Goal: Transaction & Acquisition: Book appointment/travel/reservation

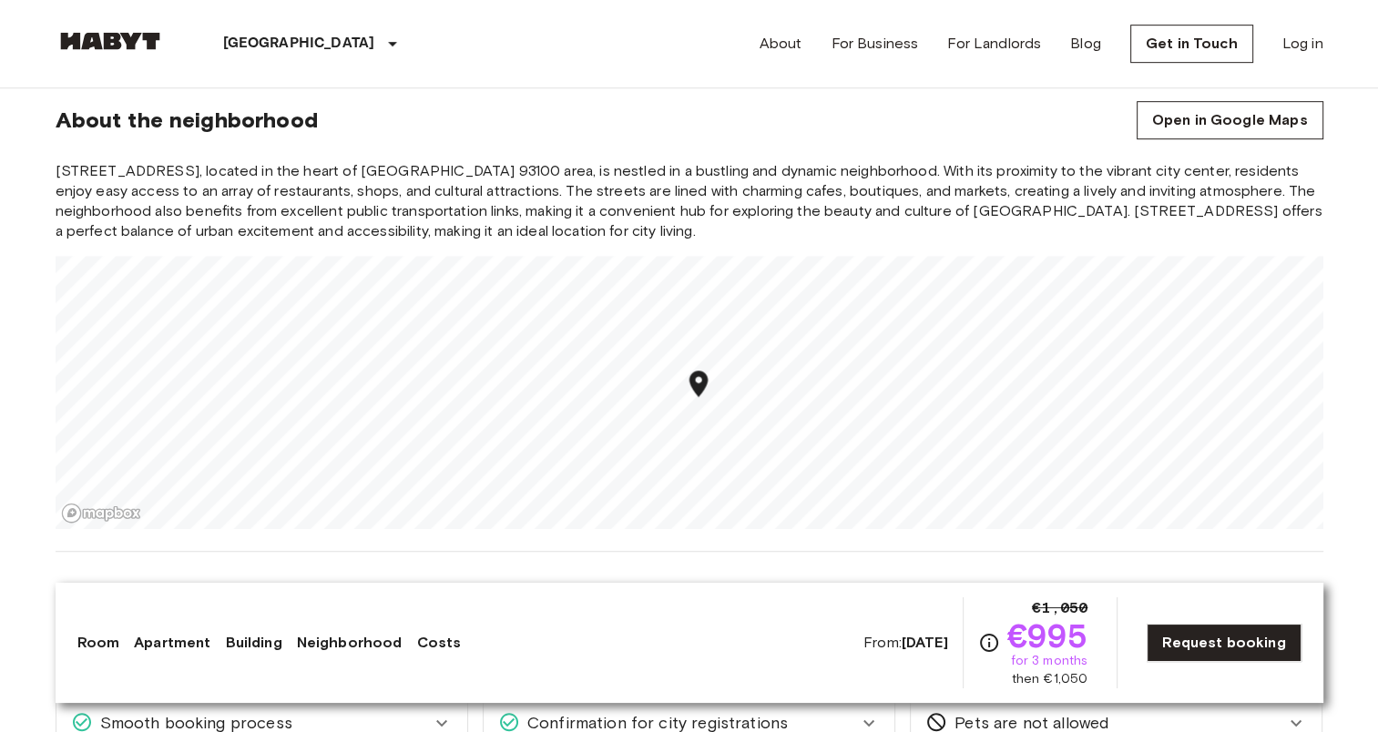
scroll to position [1002, 0]
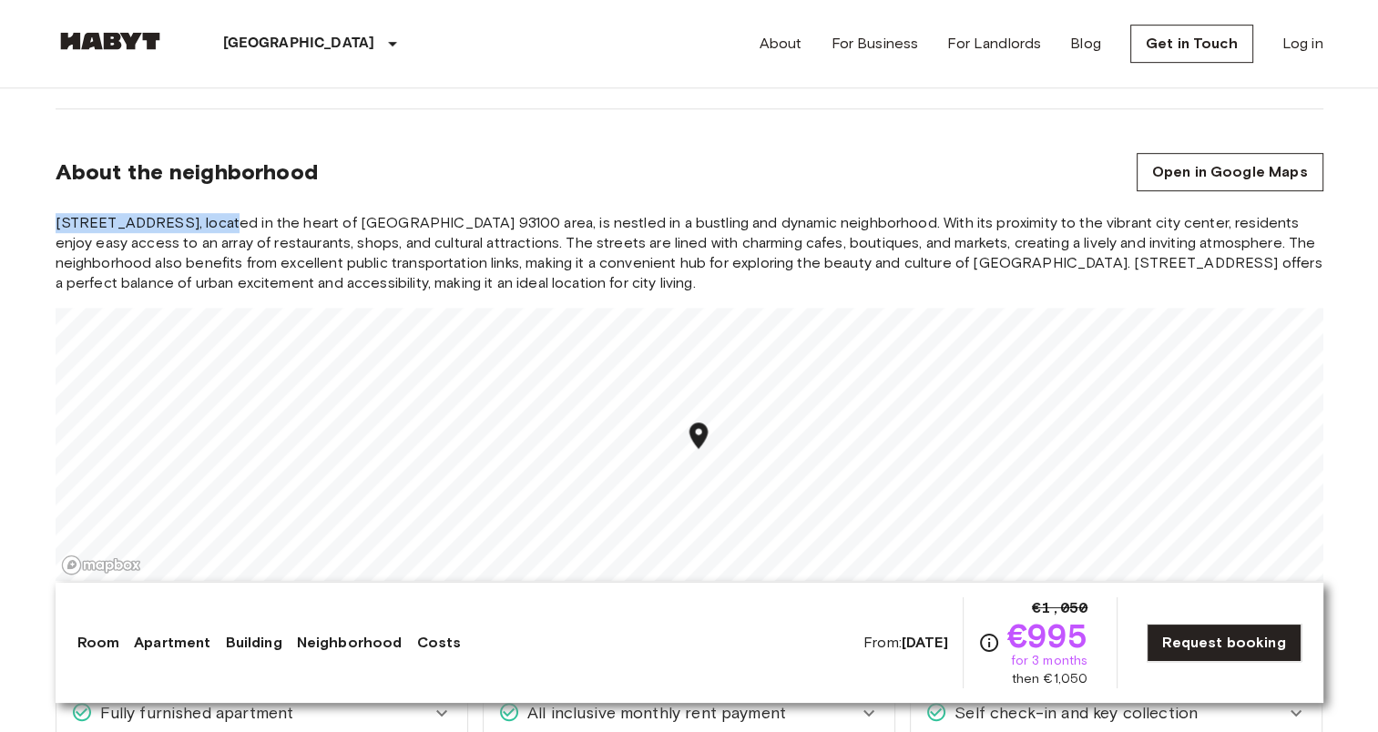
drag, startPoint x: 70, startPoint y: 213, endPoint x: 209, endPoint y: 221, distance: 138.7
click at [209, 221] on span "Rue de Stalingrad 41bis, located in the heart of Pariss 93100 area, is nestled …" at bounding box center [690, 253] width 1268 height 80
copy span "Rue de Stalingrad 41bis"
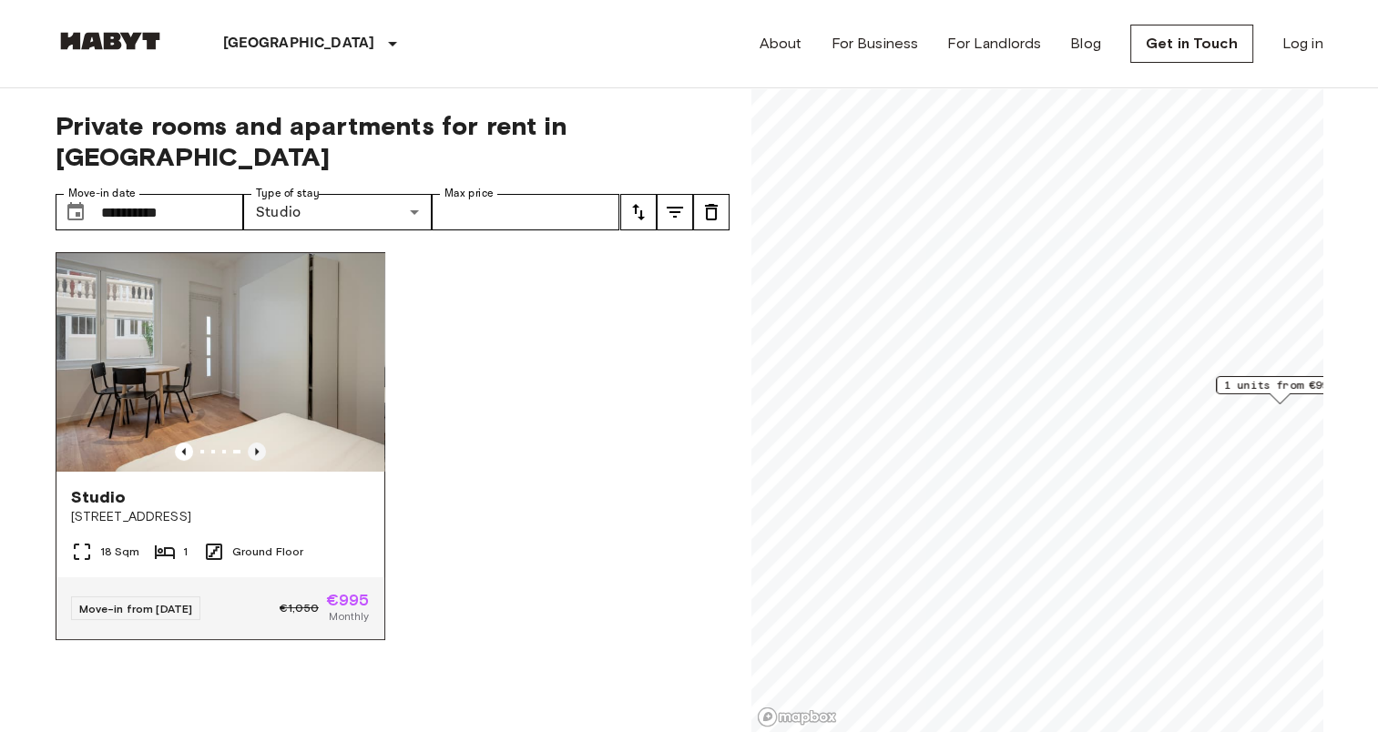
click at [255, 448] on icon "Previous image" at bounding box center [257, 451] width 4 height 7
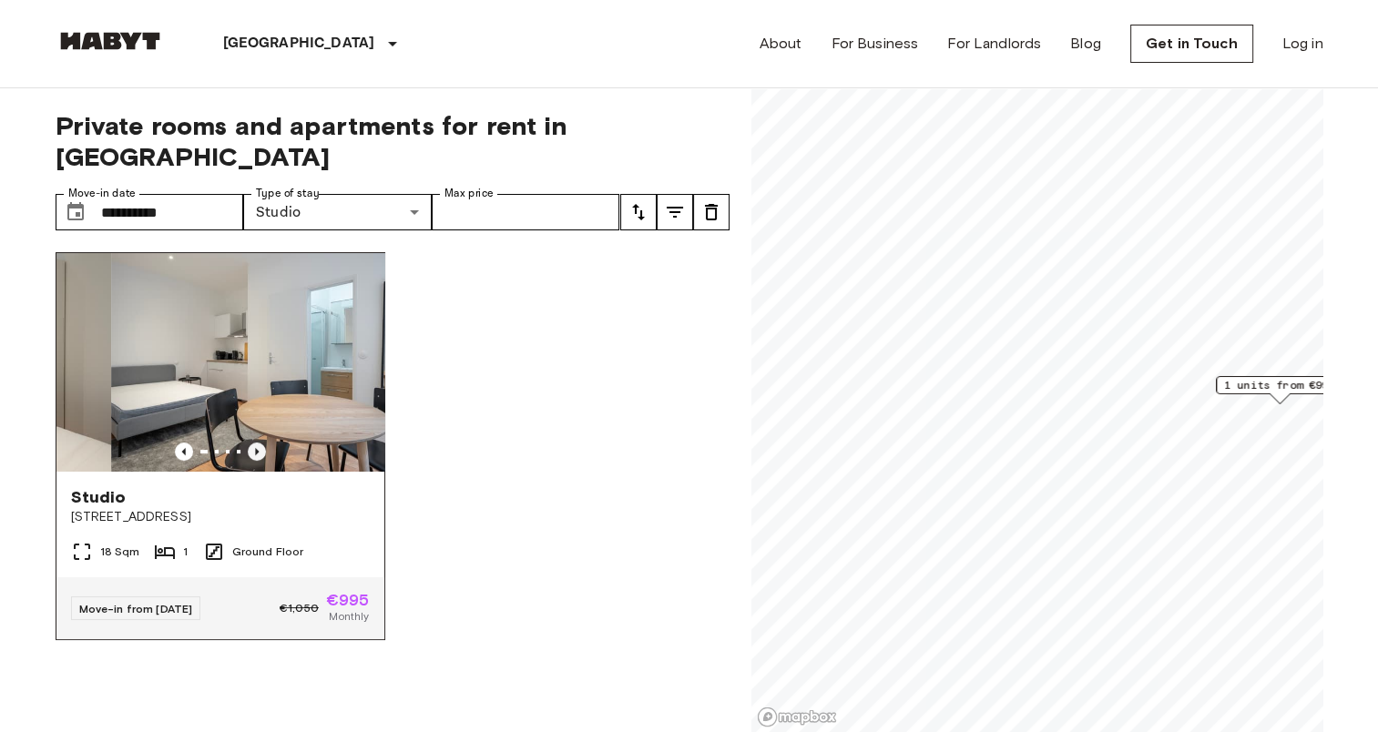
click at [255, 448] on icon "Previous image" at bounding box center [257, 451] width 4 height 7
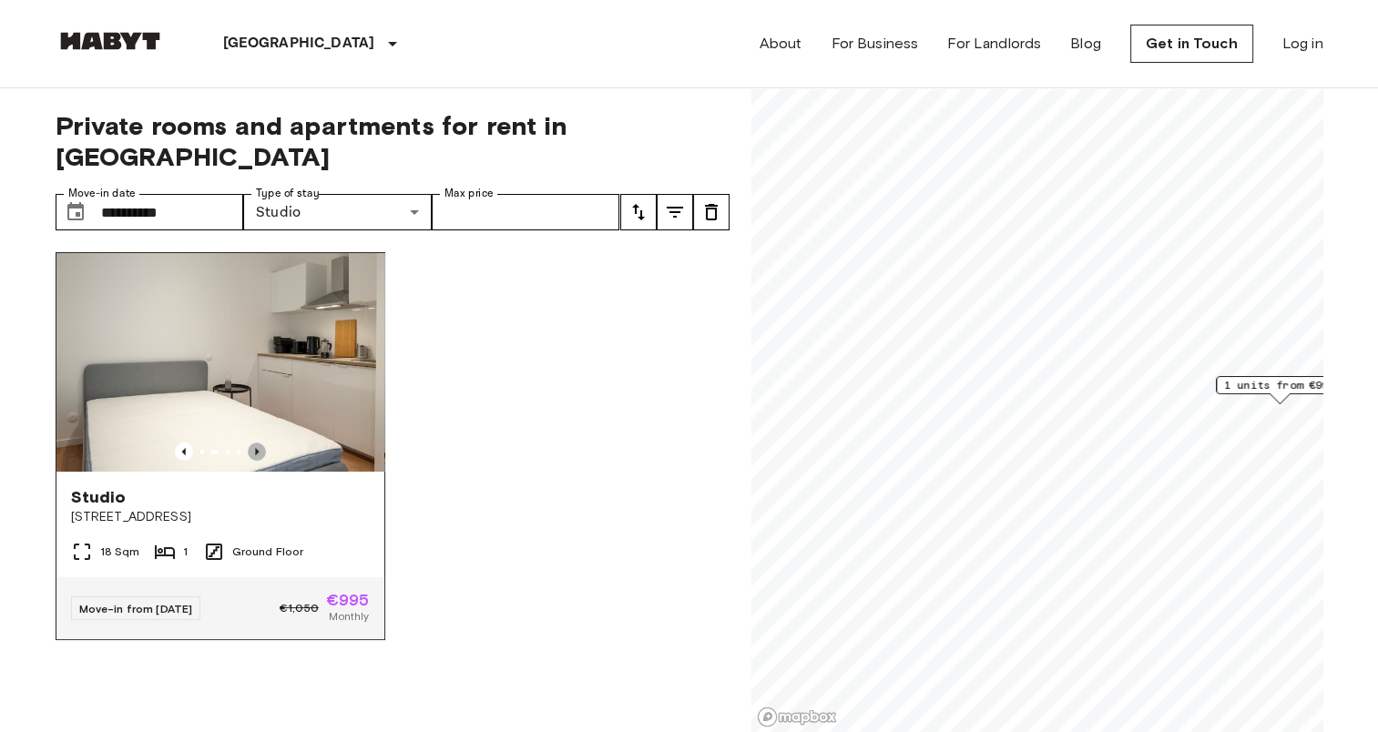
click at [255, 448] on icon "Previous image" at bounding box center [257, 451] width 4 height 7
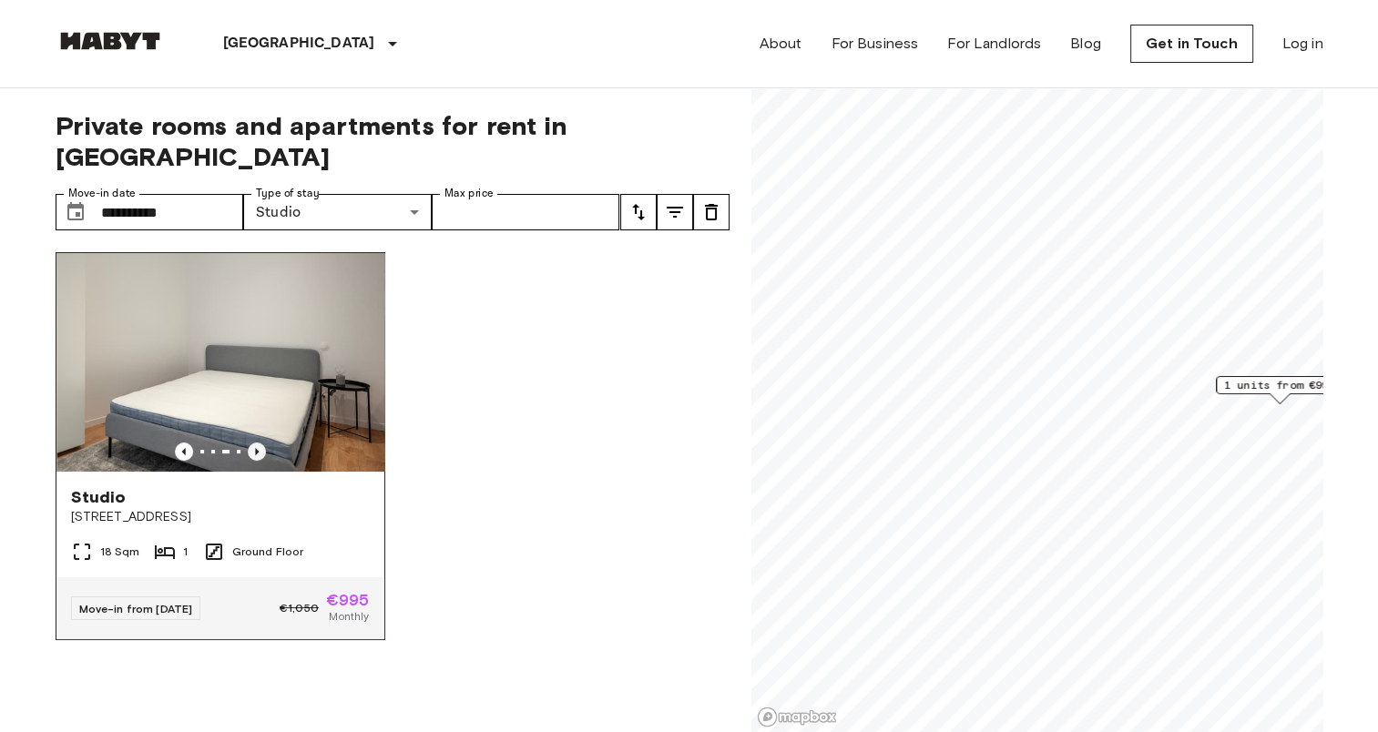
click at [255, 448] on icon "Previous image" at bounding box center [257, 451] width 4 height 7
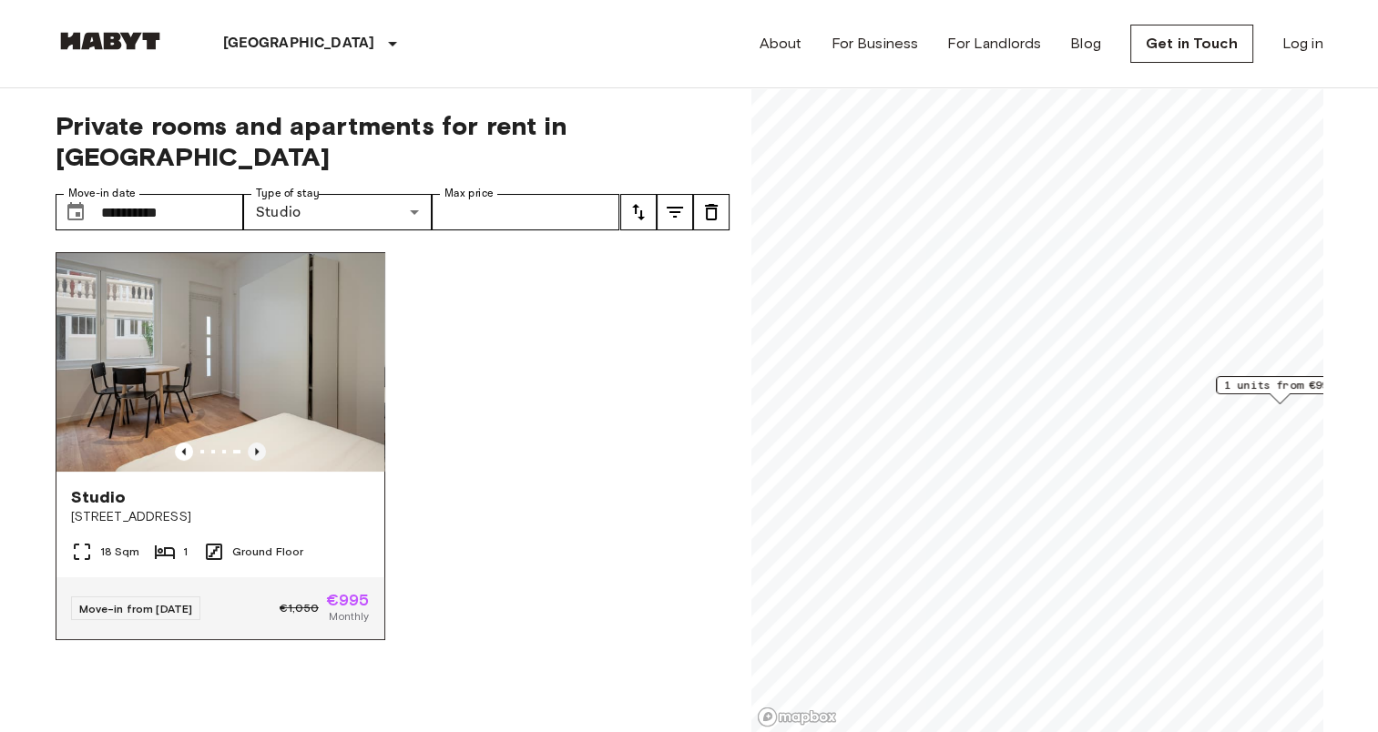
click at [255, 448] on icon "Previous image" at bounding box center [257, 451] width 4 height 7
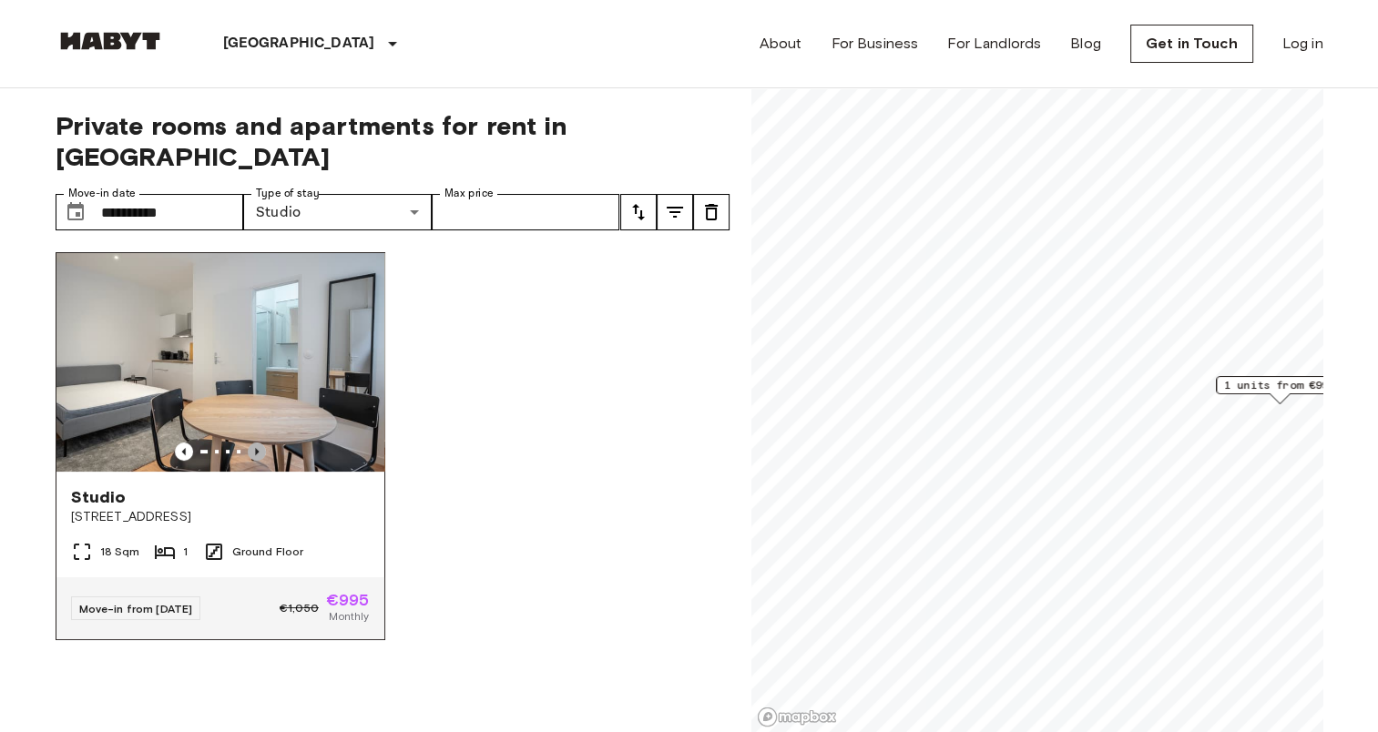
click at [249, 443] on icon "Previous image" at bounding box center [257, 452] width 18 height 18
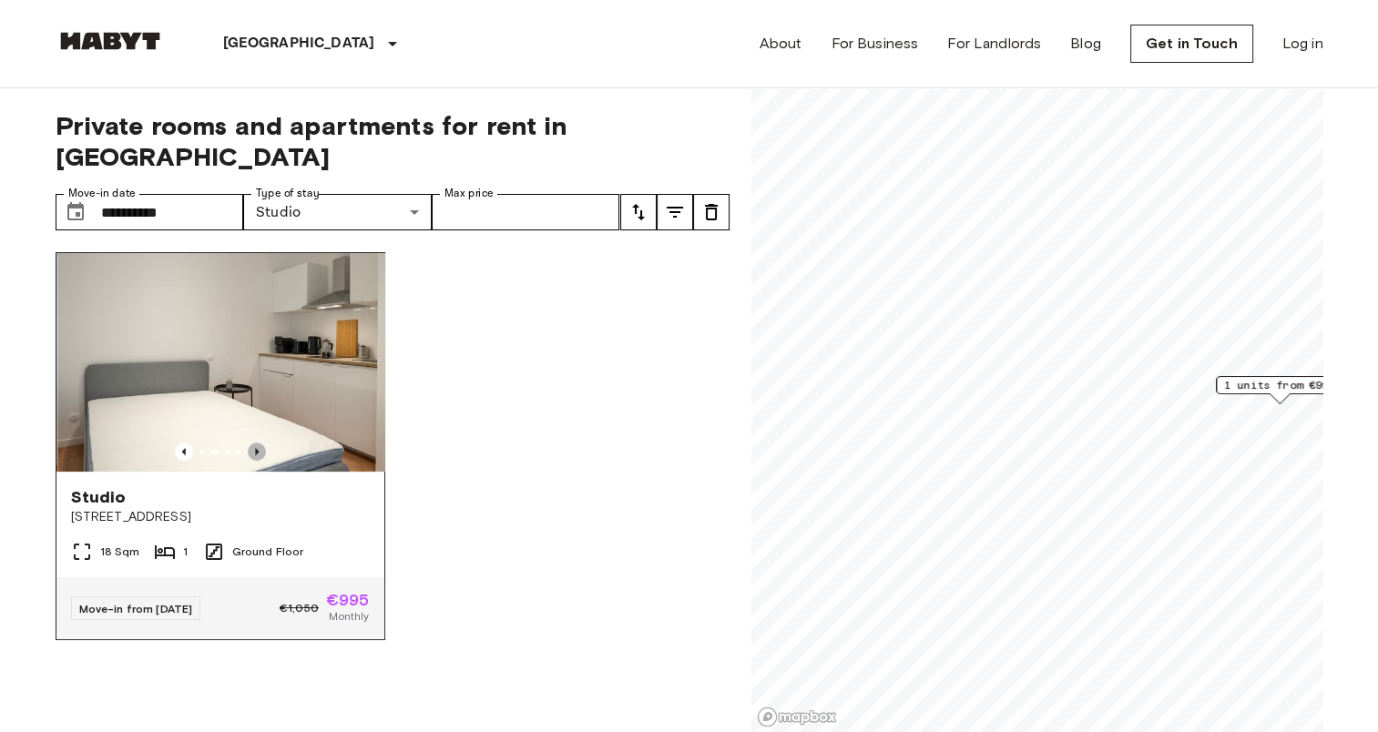
click at [249, 443] on icon "Previous image" at bounding box center [257, 452] width 18 height 18
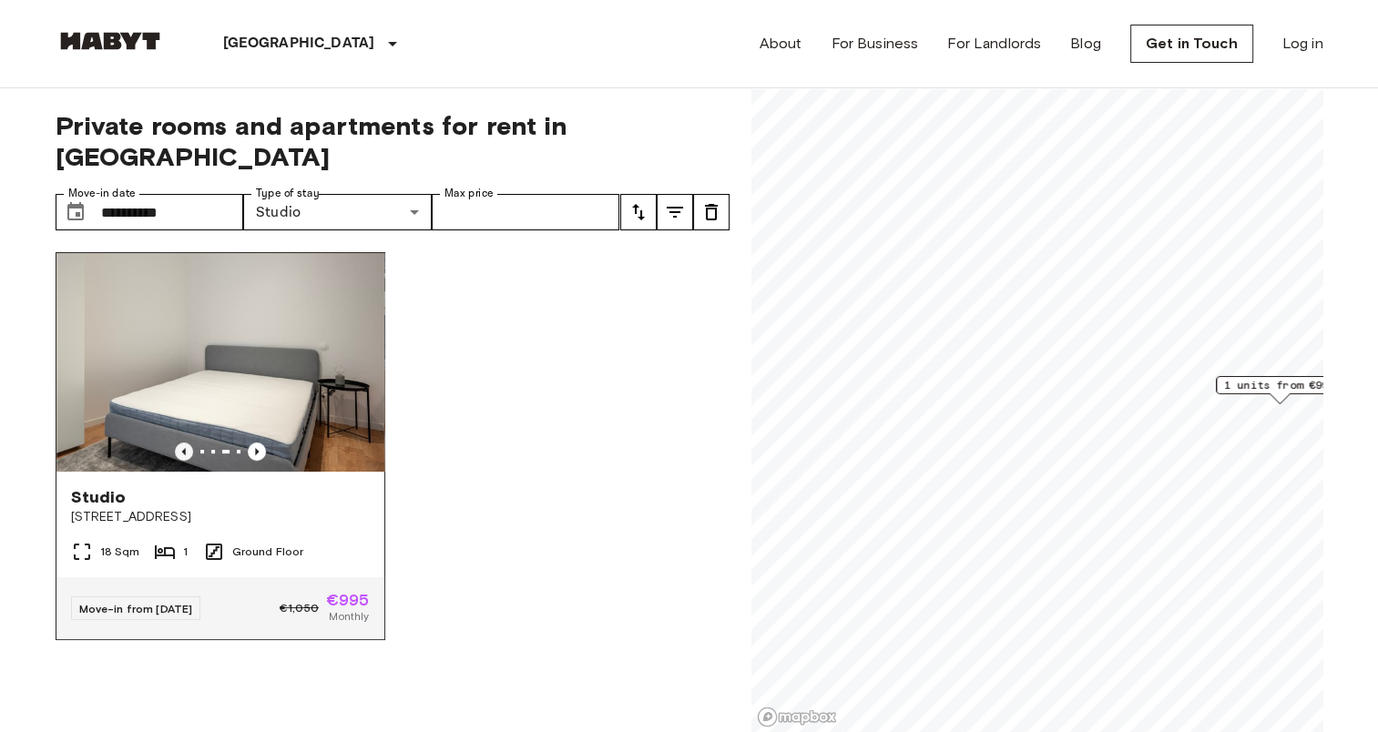
click at [178, 443] on icon "Previous image" at bounding box center [184, 452] width 18 height 18
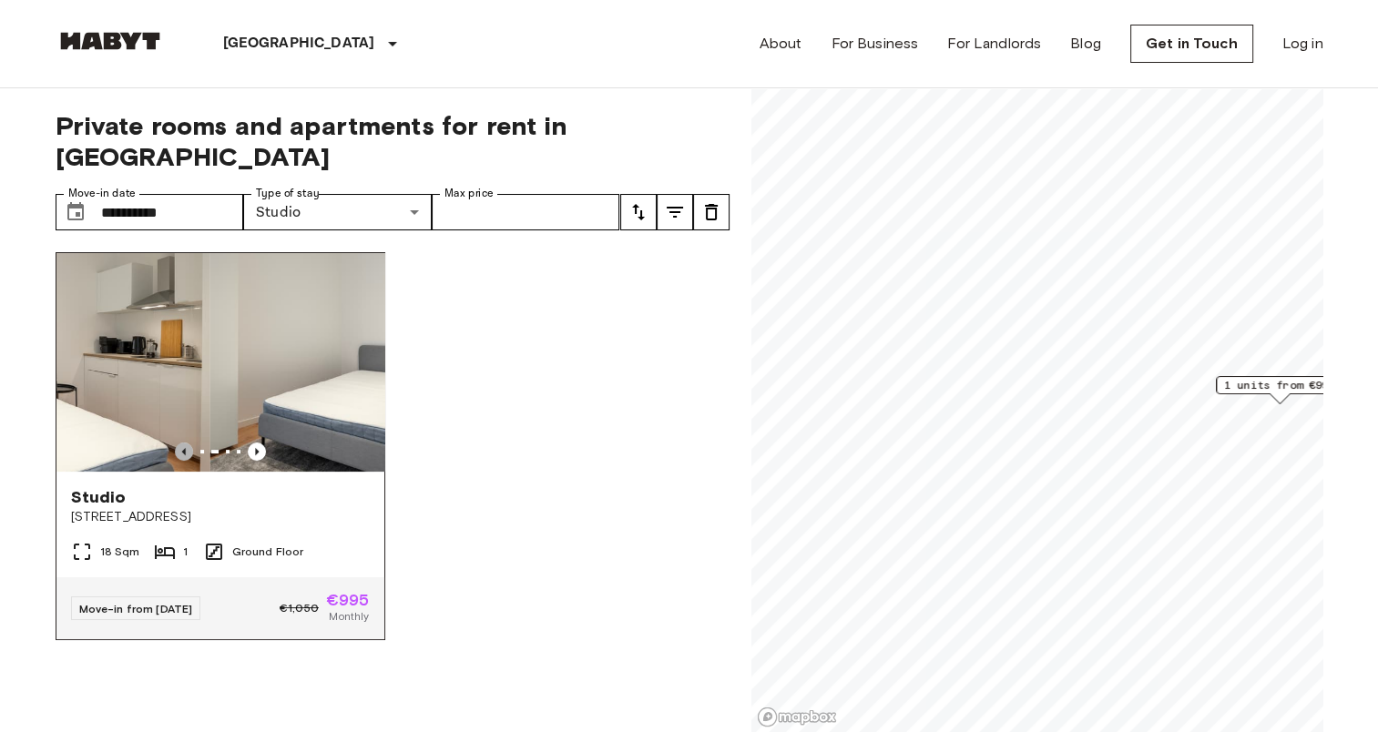
click at [178, 443] on icon "Previous image" at bounding box center [184, 452] width 18 height 18
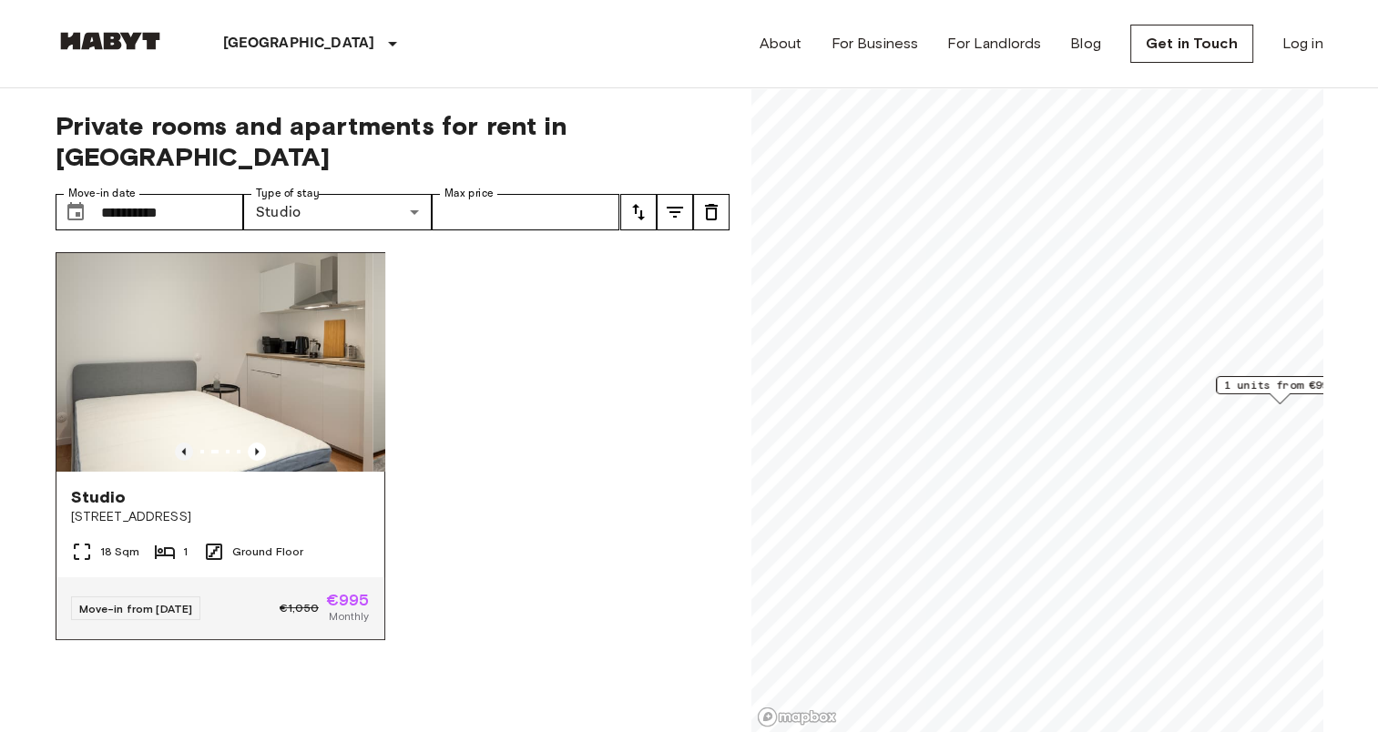
click at [178, 443] on icon "Previous image" at bounding box center [184, 452] width 18 height 18
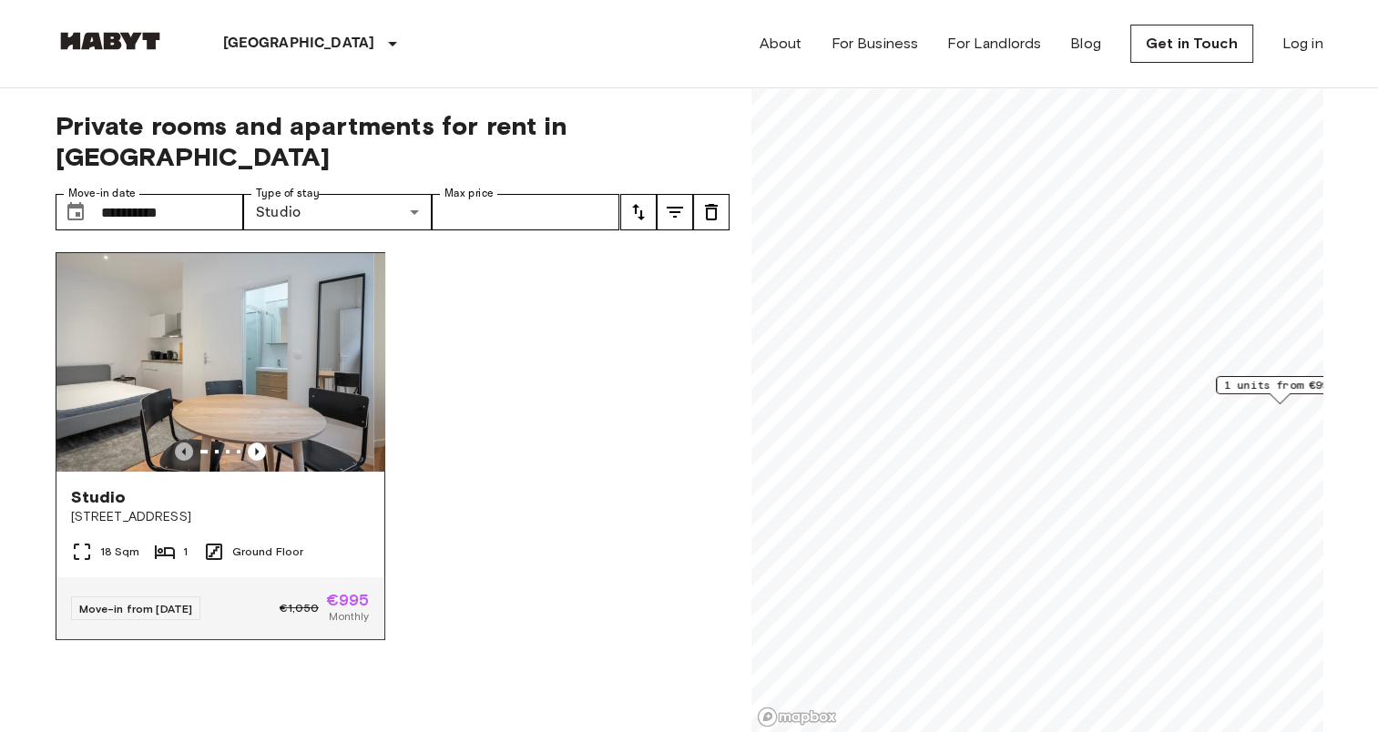
click at [178, 443] on icon "Previous image" at bounding box center [184, 452] width 18 height 18
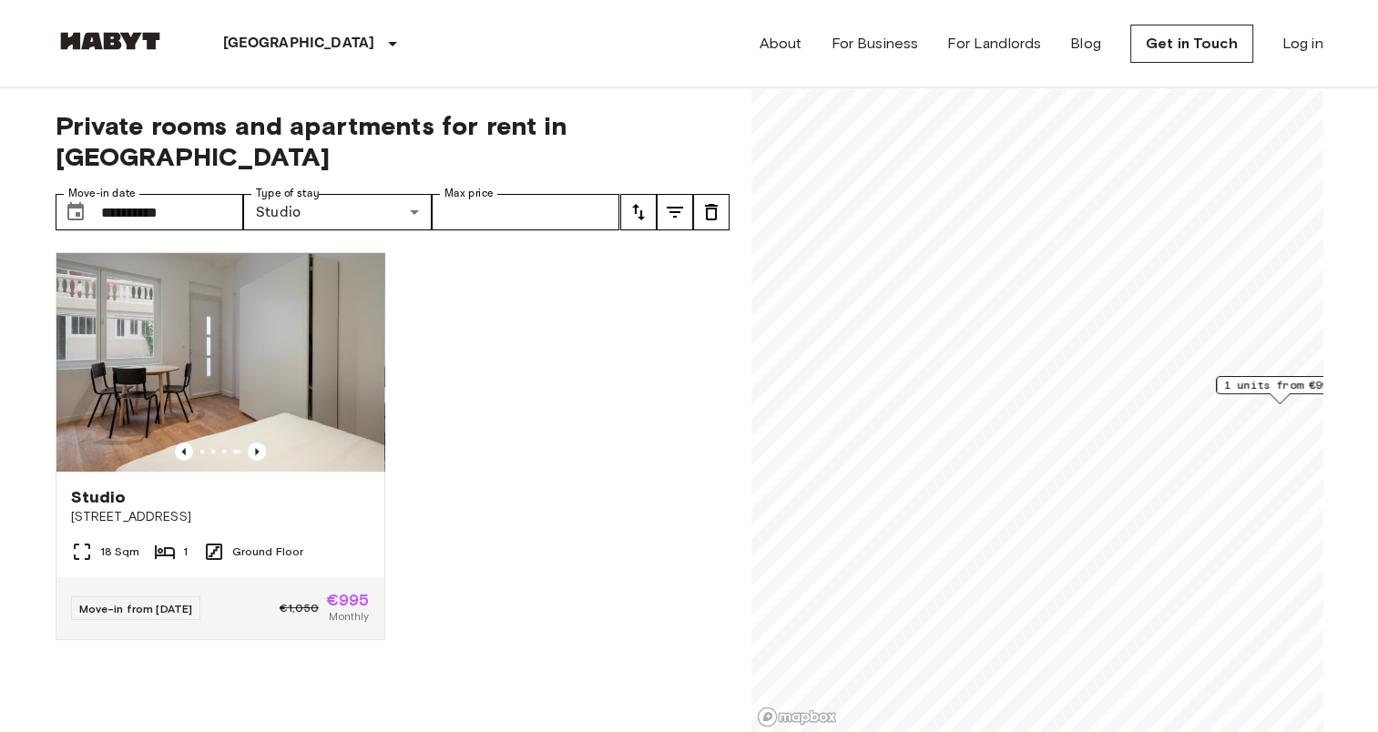
click at [120, 32] on img at bounding box center [110, 41] width 109 height 18
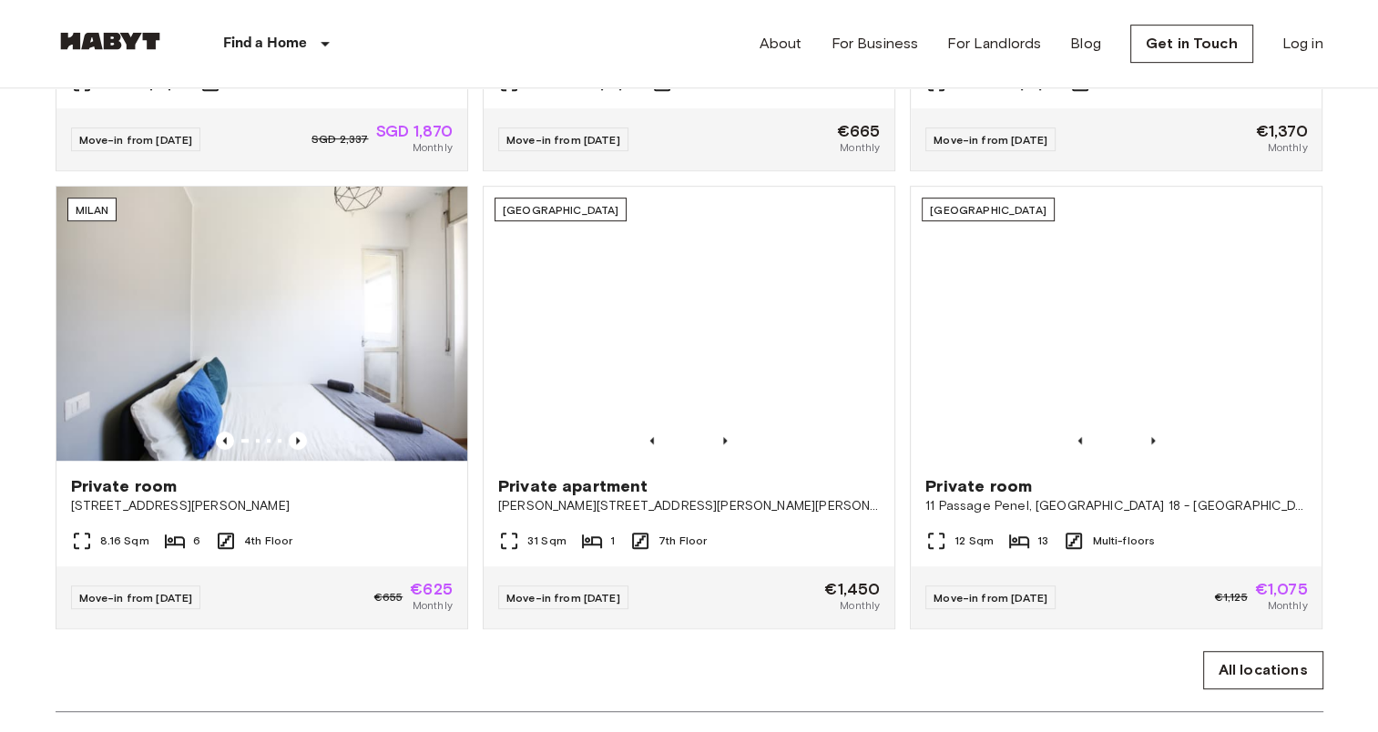
scroll to position [728, 0]
